Goal: Task Accomplishment & Management: Use online tool/utility

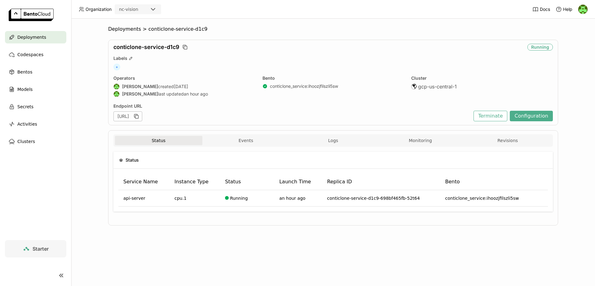
click at [478, 115] on div "Endpoint URL [URL] Terminate Configuration" at bounding box center [333, 112] width 440 height 18
click at [487, 117] on button "Terminate" at bounding box center [491, 116] width 34 height 11
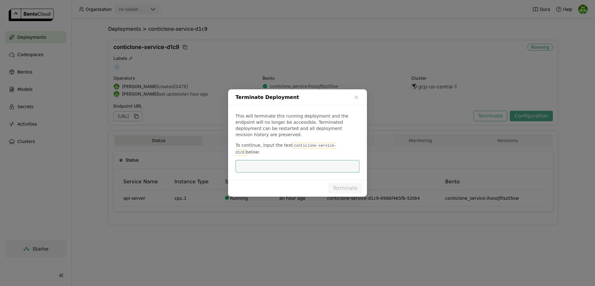
click at [294, 145] on code "conticlone-service-d1c9" at bounding box center [286, 149] width 101 height 13
drag, startPoint x: 294, startPoint y: 145, endPoint x: 337, endPoint y: 145, distance: 43.4
click at [336, 145] on code "conticlone-service-d1c9" at bounding box center [286, 149] width 101 height 13
copy code "conticlone-service-d1c9"
click at [315, 160] on input "dialog" at bounding box center [297, 166] width 117 height 12
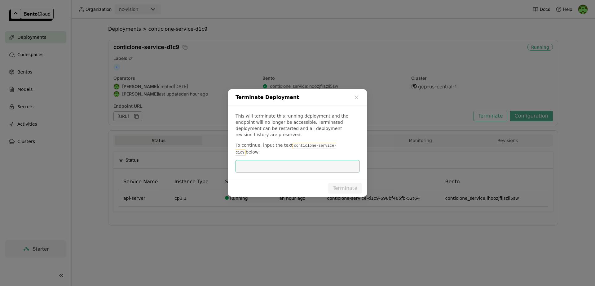
paste input "conticlone-service-d1c9"
type input "conticlone-service-d1c9"
click at [338, 183] on button "Terminate" at bounding box center [345, 188] width 34 height 11
